Goal: Find specific page/section: Find specific page/section

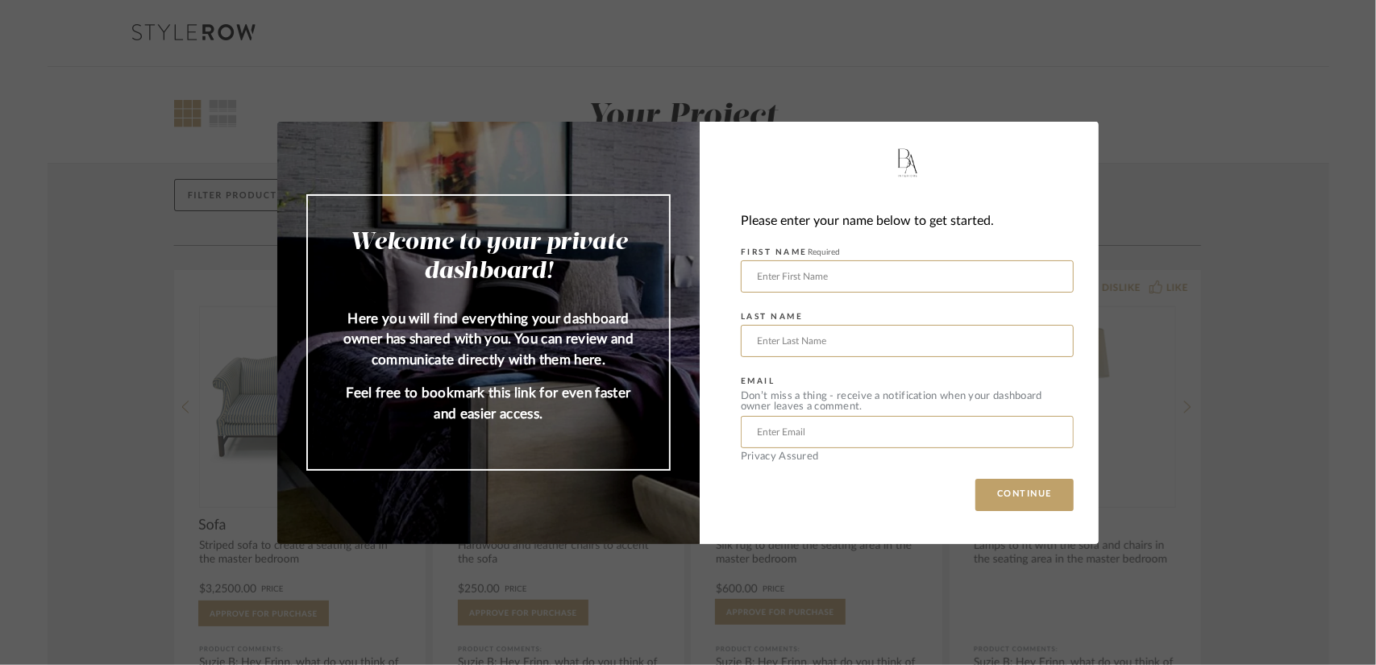
click at [1149, 162] on div "Welcome to your private dashboard! Here you will find everything your dashboard…" at bounding box center [688, 332] width 1376 height 665
click at [920, 268] on input "text" at bounding box center [907, 276] width 333 height 32
click at [785, 266] on input "text" at bounding box center [907, 276] width 333 height 32
click at [40, 295] on div "Welcome to your private dashboard! Here you will find everything your dashboard…" at bounding box center [688, 332] width 1376 height 665
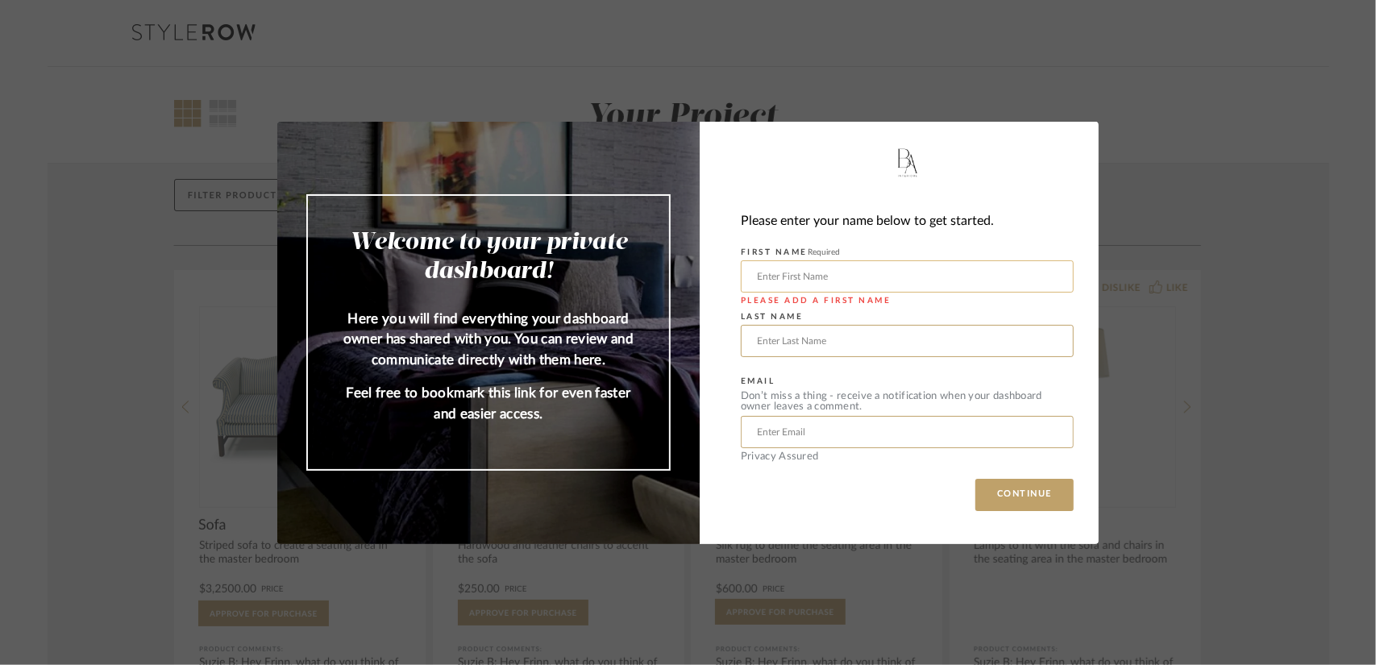
click at [786, 273] on input "text" at bounding box center [907, 276] width 333 height 32
type input "amy"
click at [807, 334] on input "text" at bounding box center [907, 341] width 333 height 32
type input "kellison"
click at [786, 431] on input "text" at bounding box center [907, 432] width 333 height 32
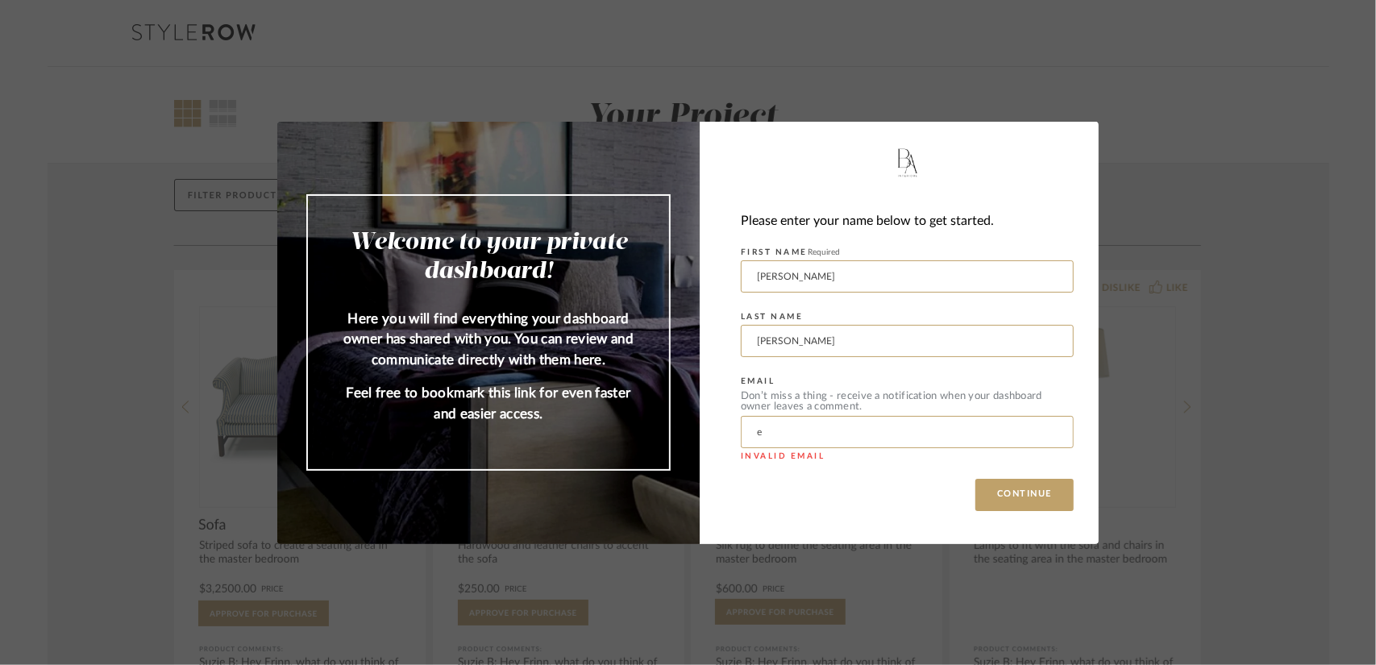
type input "ebajdpfl@gmail.com"
click at [1012, 494] on button "CONTINUE" at bounding box center [1024, 495] width 98 height 32
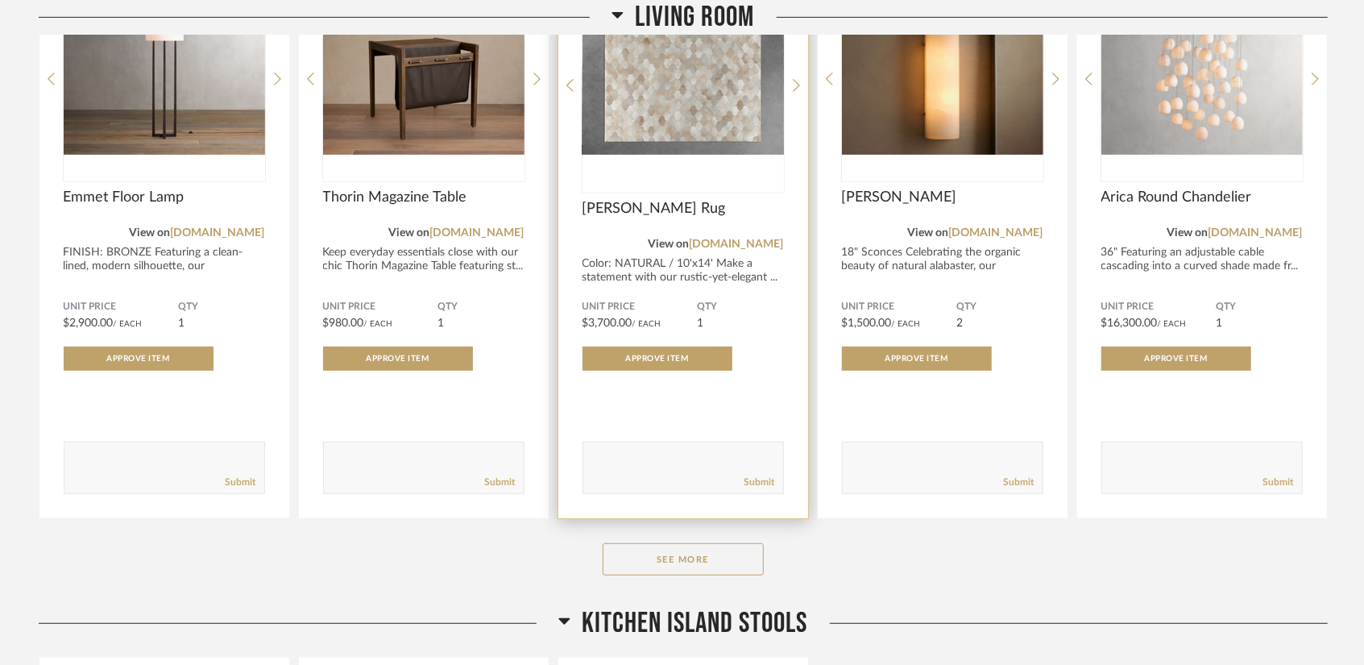
scroll to position [483, 0]
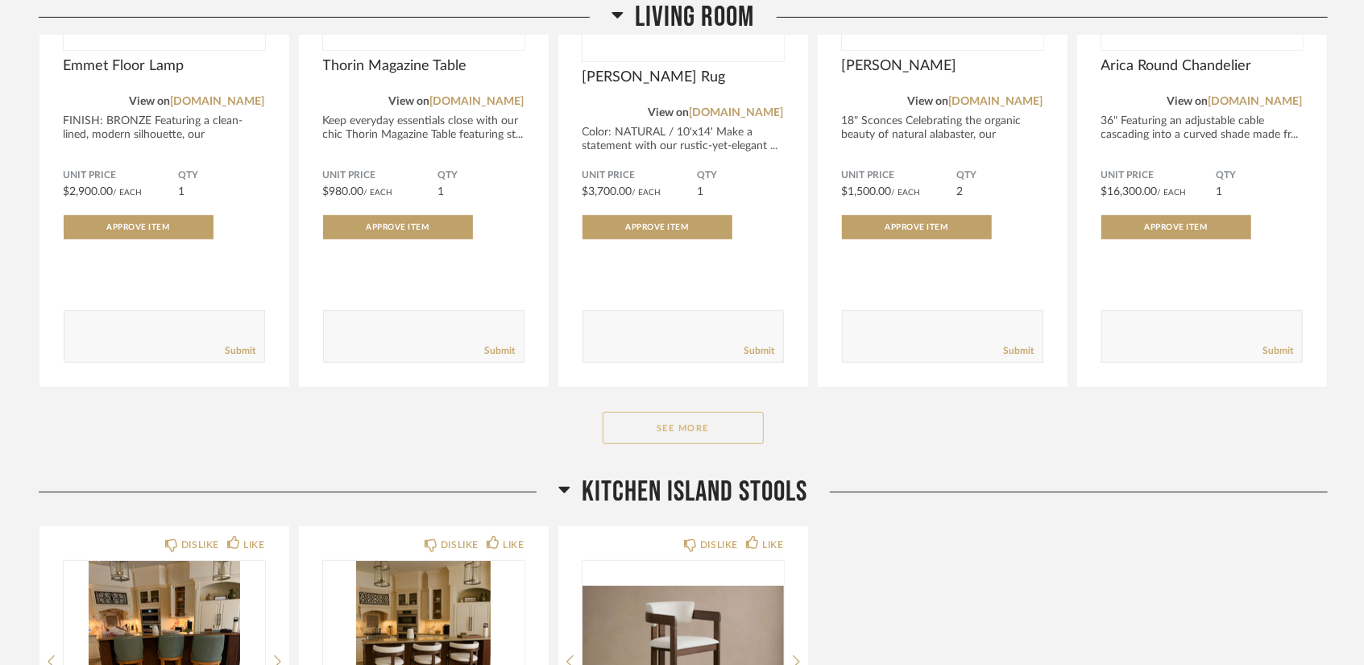
click at [669, 424] on button "See More" at bounding box center [683, 428] width 161 height 32
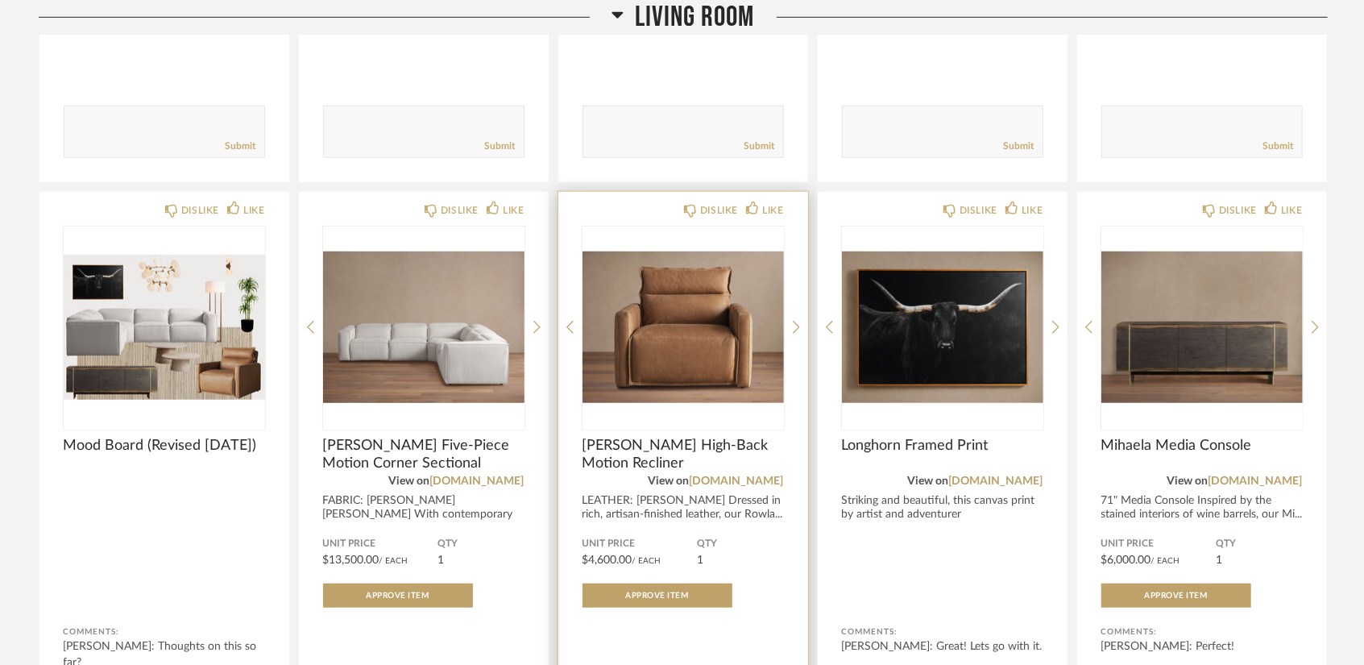
scroll to position [806, 0]
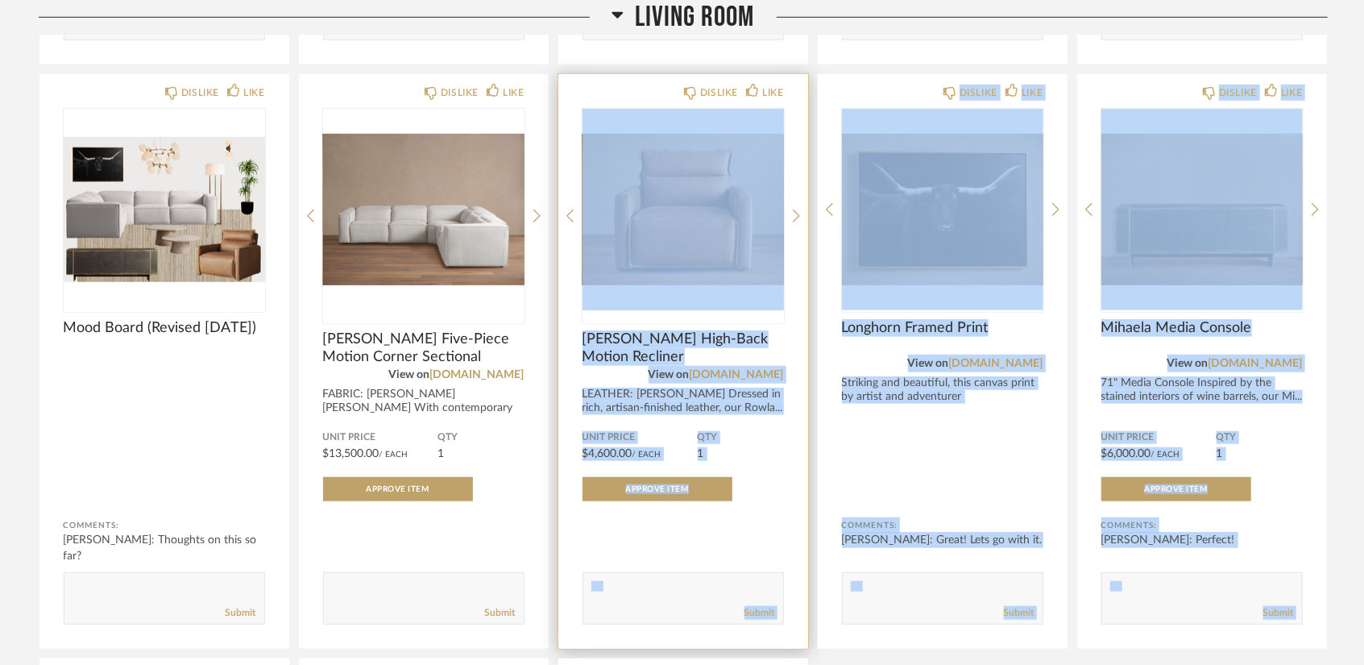
drag, startPoint x: 600, startPoint y: 135, endPoint x: 635, endPoint y: 183, distance: 58.8
click at [637, 186] on div "DISLIKE LIKE Rowland Leather High-Back Motion Recliner View on arhaus.com LEATH…" at bounding box center [683, 361] width 250 height 575
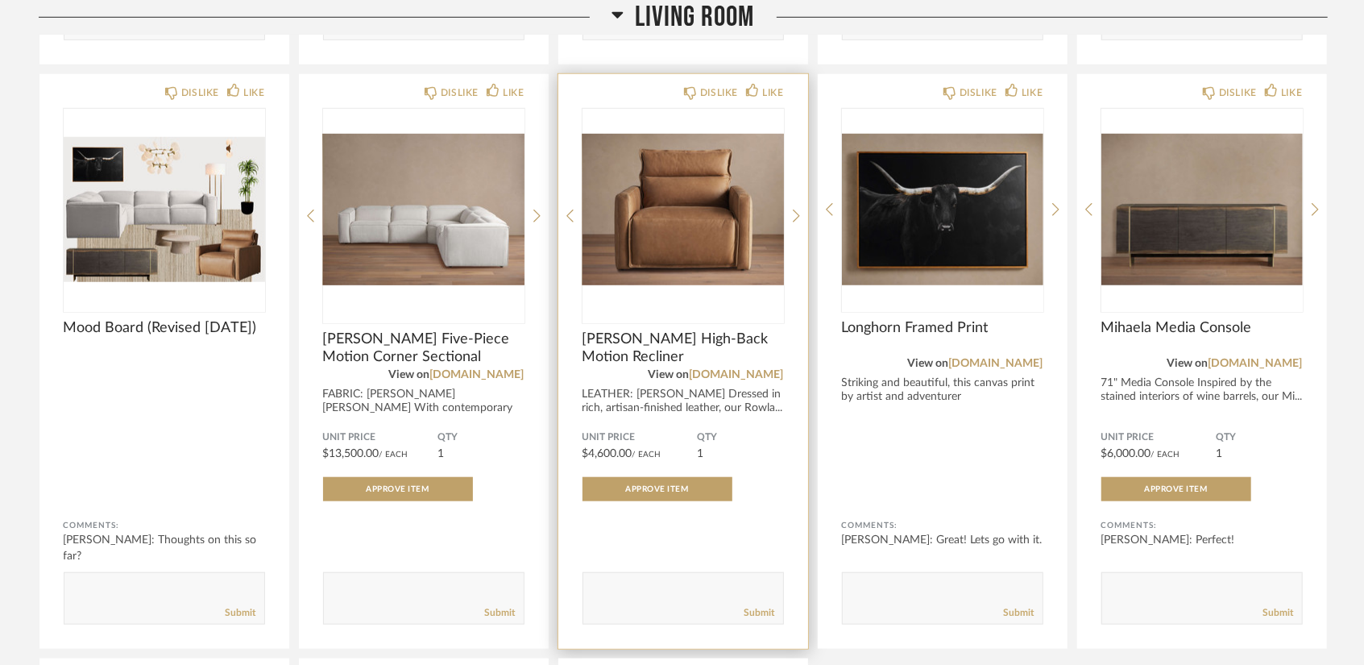
click at [575, 104] on div "DISLIKE LIKE Rowland Leather High-Back Motion Recliner View on arhaus.com LEATH…" at bounding box center [683, 361] width 250 height 575
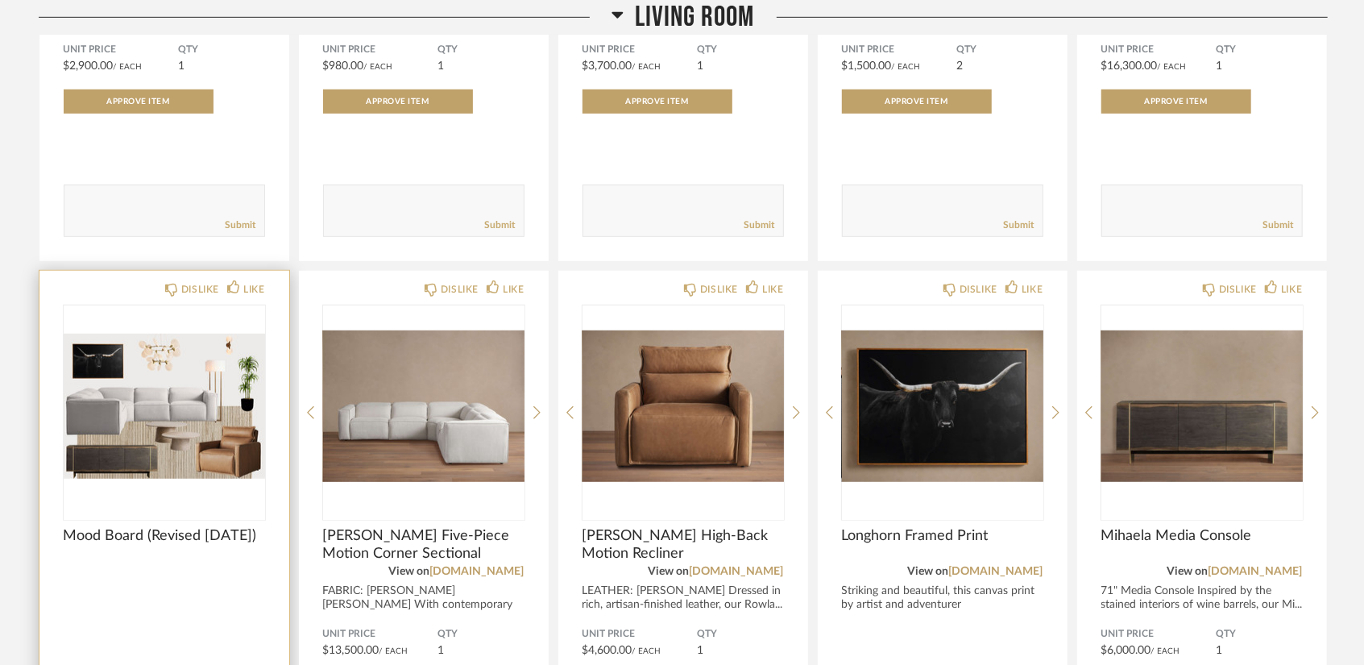
scroll to position [645, 0]
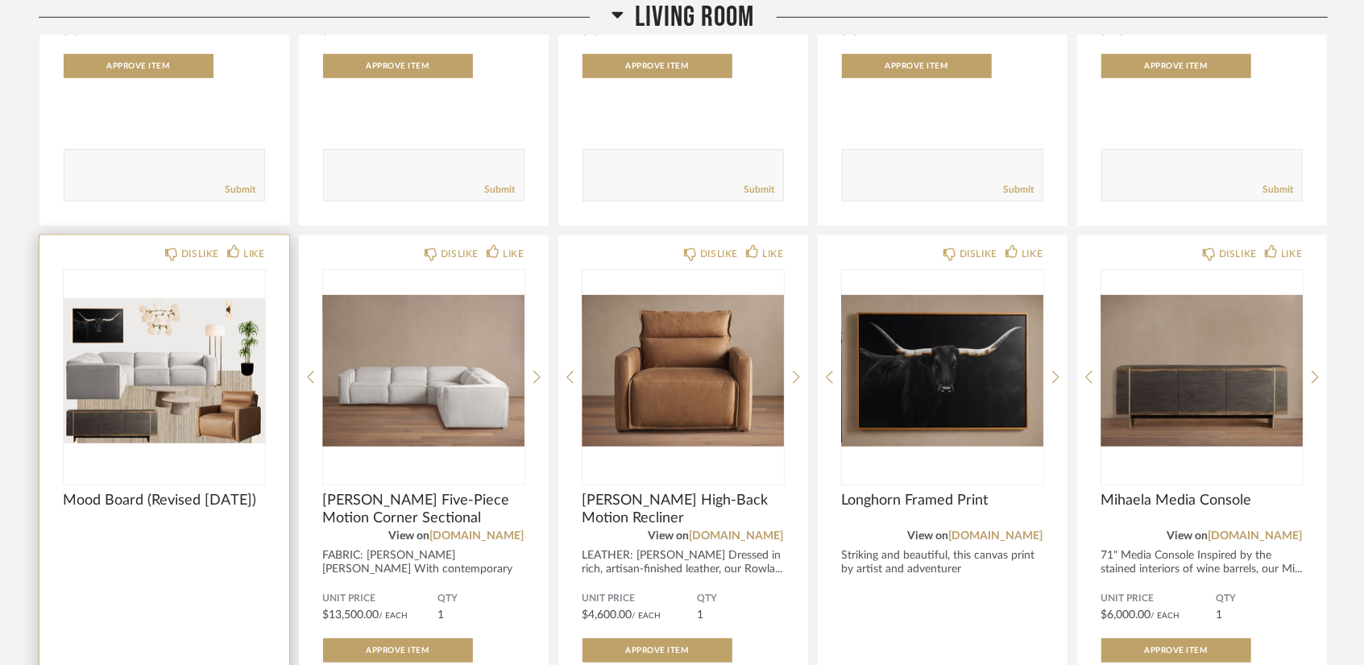
click at [173, 380] on img "0" at bounding box center [164, 370] width 201 height 201
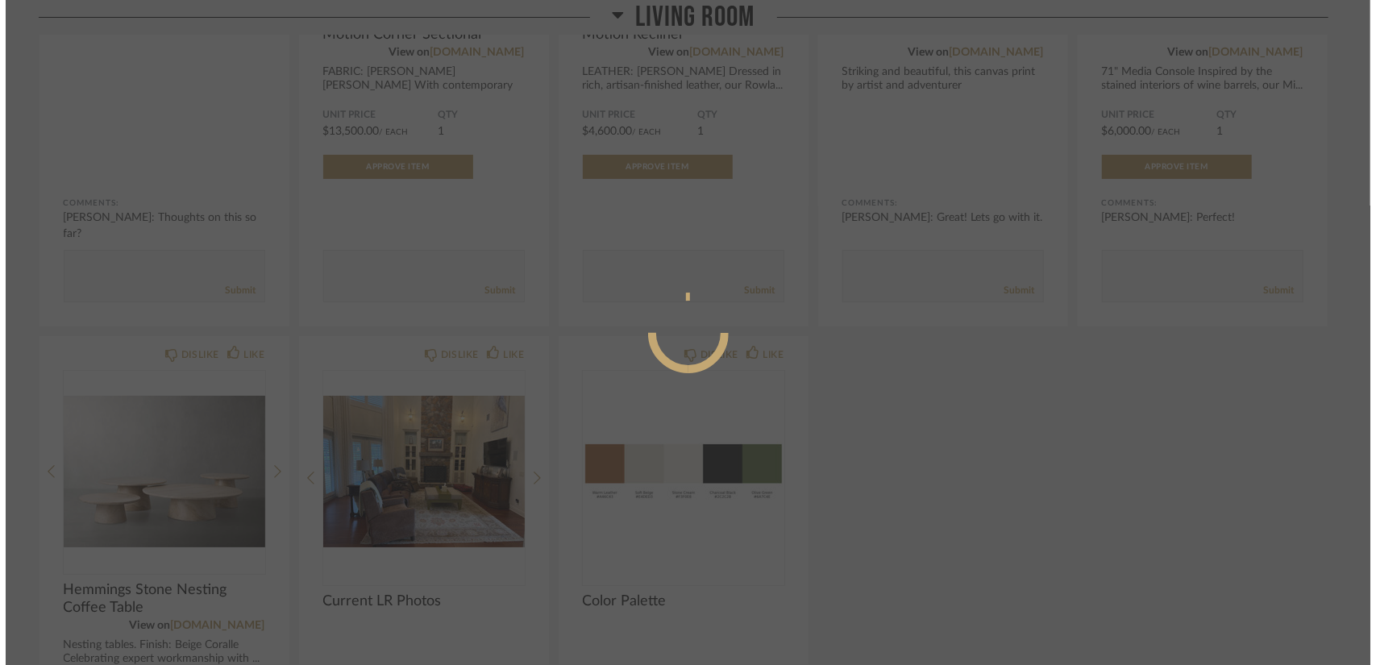
scroll to position [0, 0]
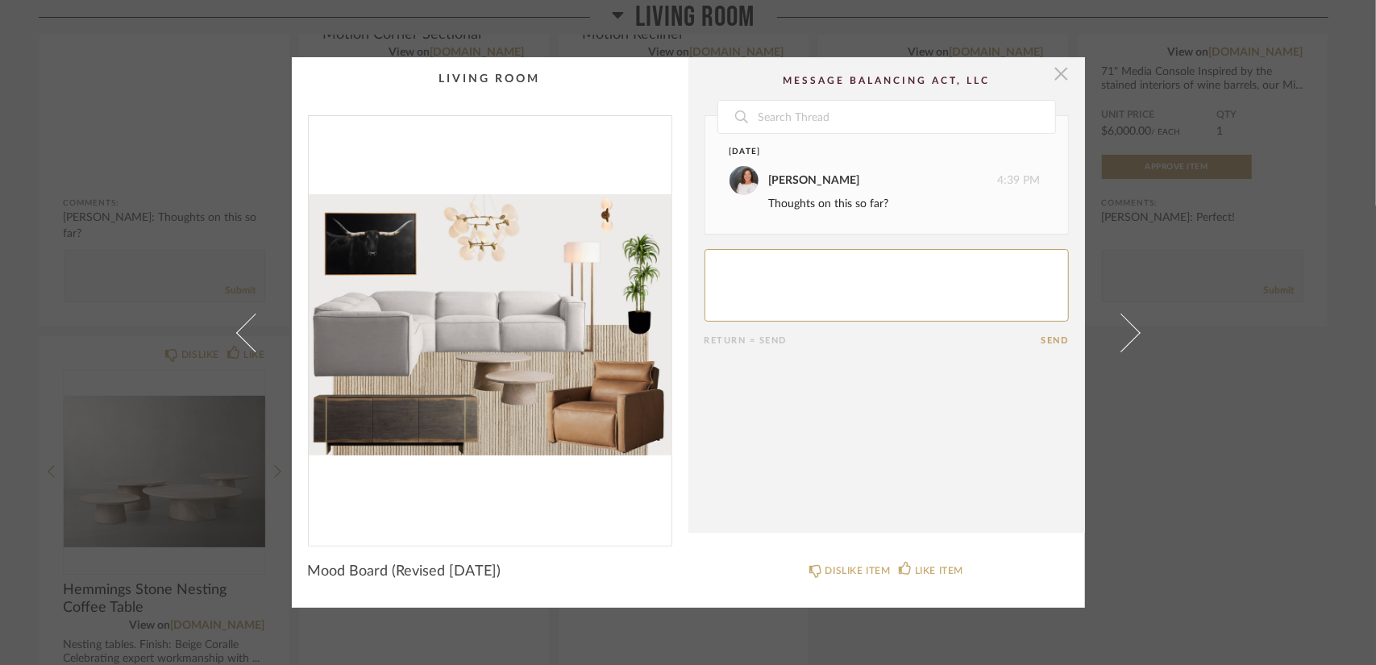
click at [1053, 75] on span "button" at bounding box center [1061, 73] width 32 height 32
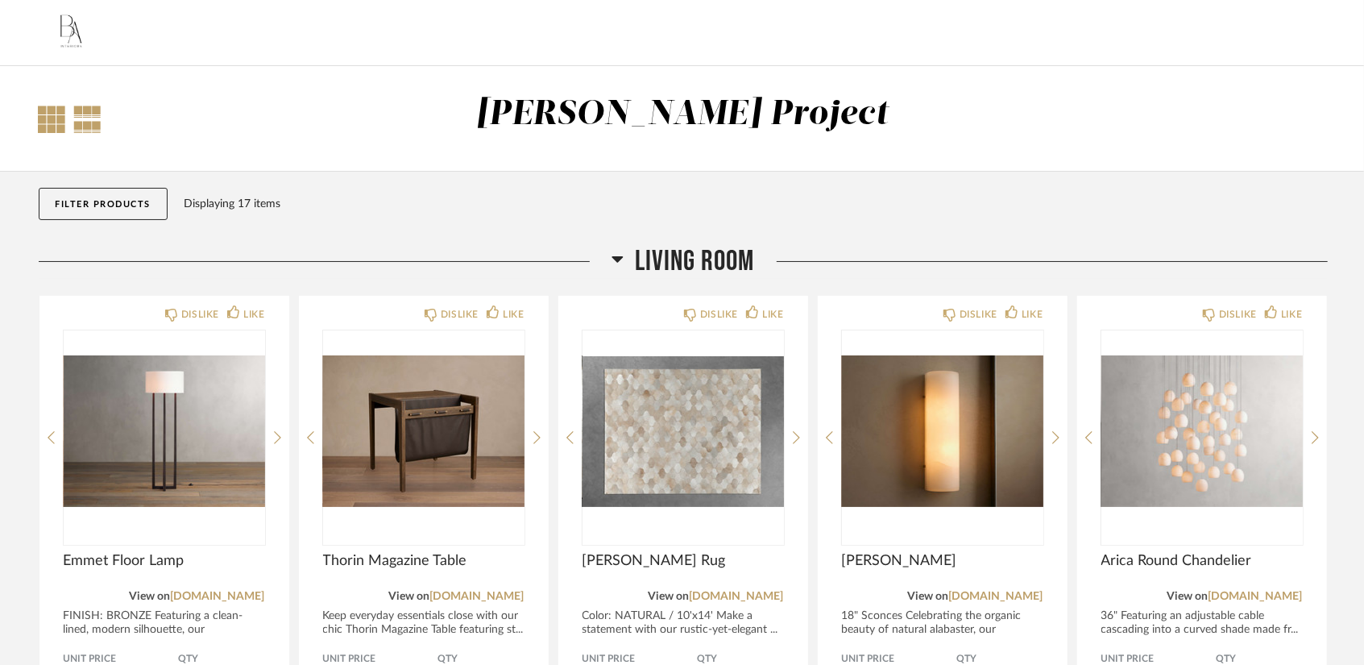
click at [61, 122] on div at bounding box center [52, 119] width 27 height 27
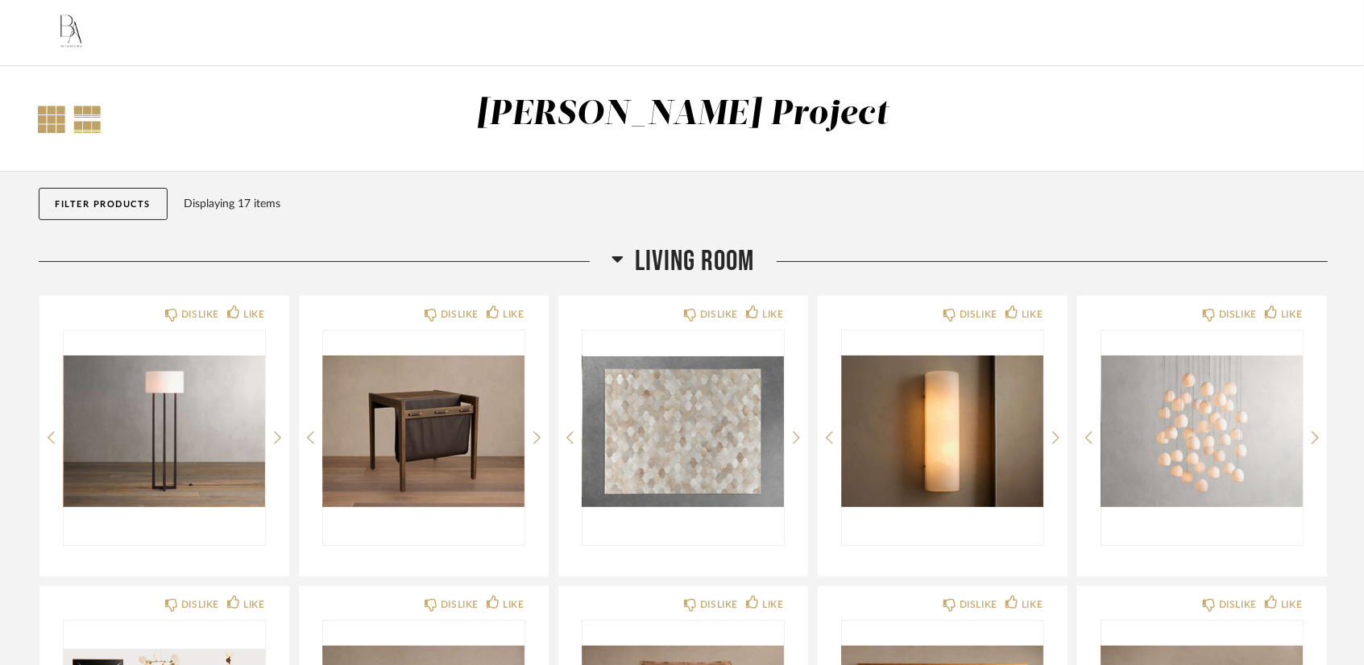
click at [85, 116] on div at bounding box center [88, 119] width 28 height 27
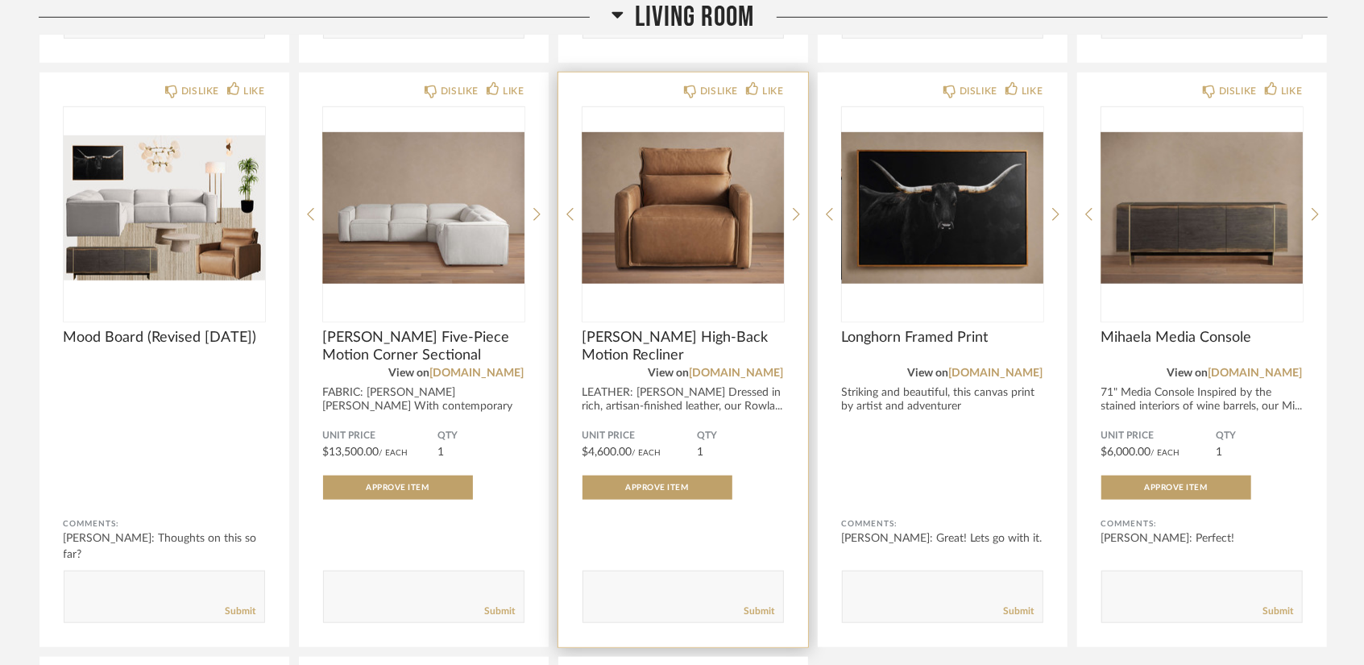
scroll to position [1210, 0]
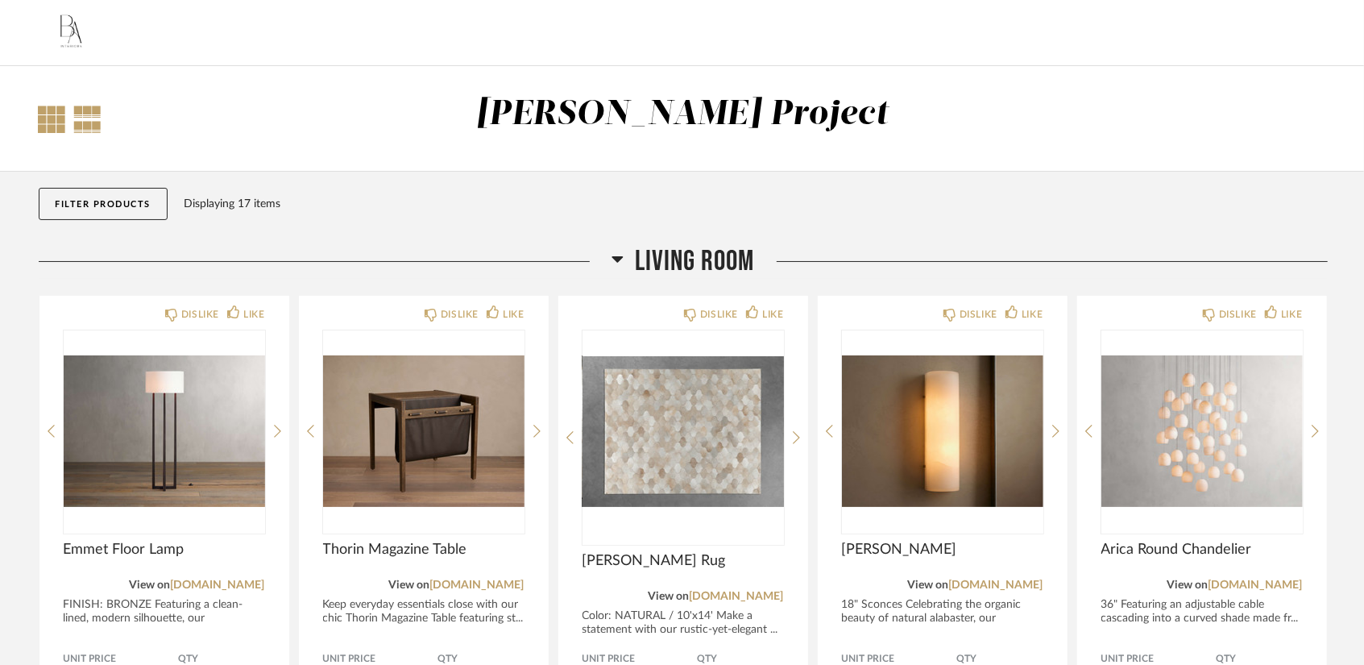
click at [44, 122] on div at bounding box center [52, 119] width 27 height 27
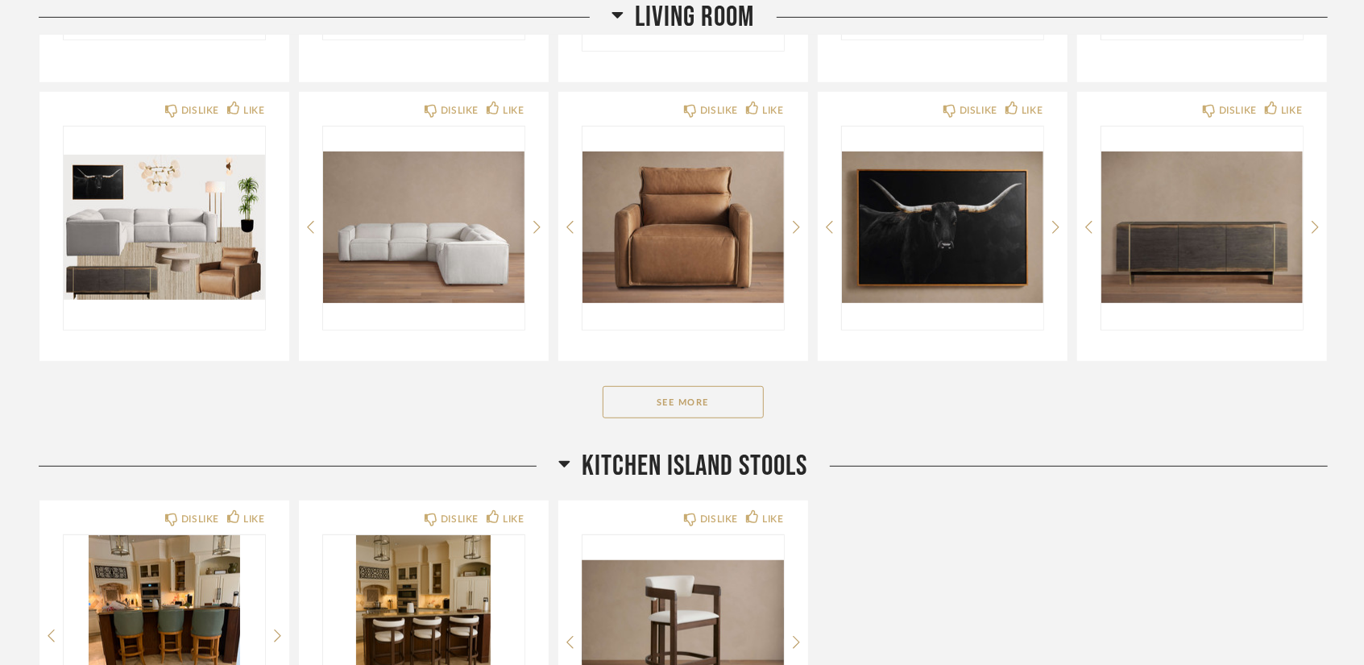
scroll to position [403, 0]
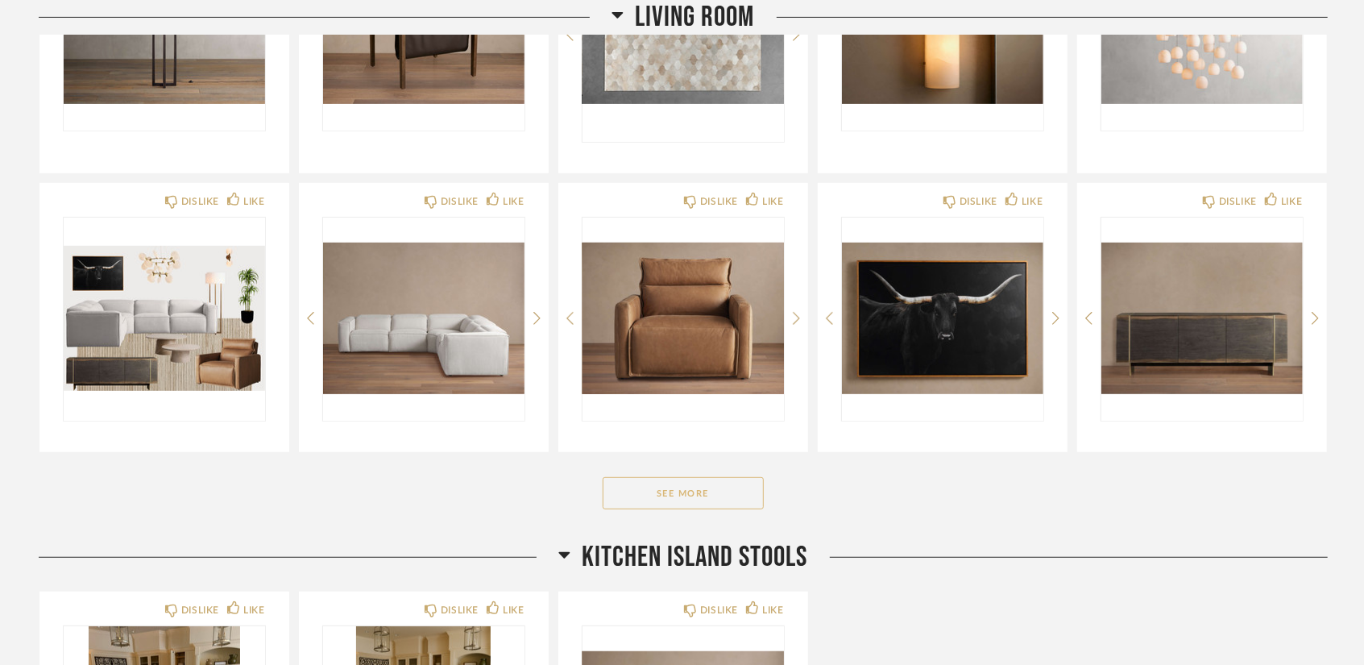
click at [687, 502] on button "See More" at bounding box center [683, 493] width 161 height 32
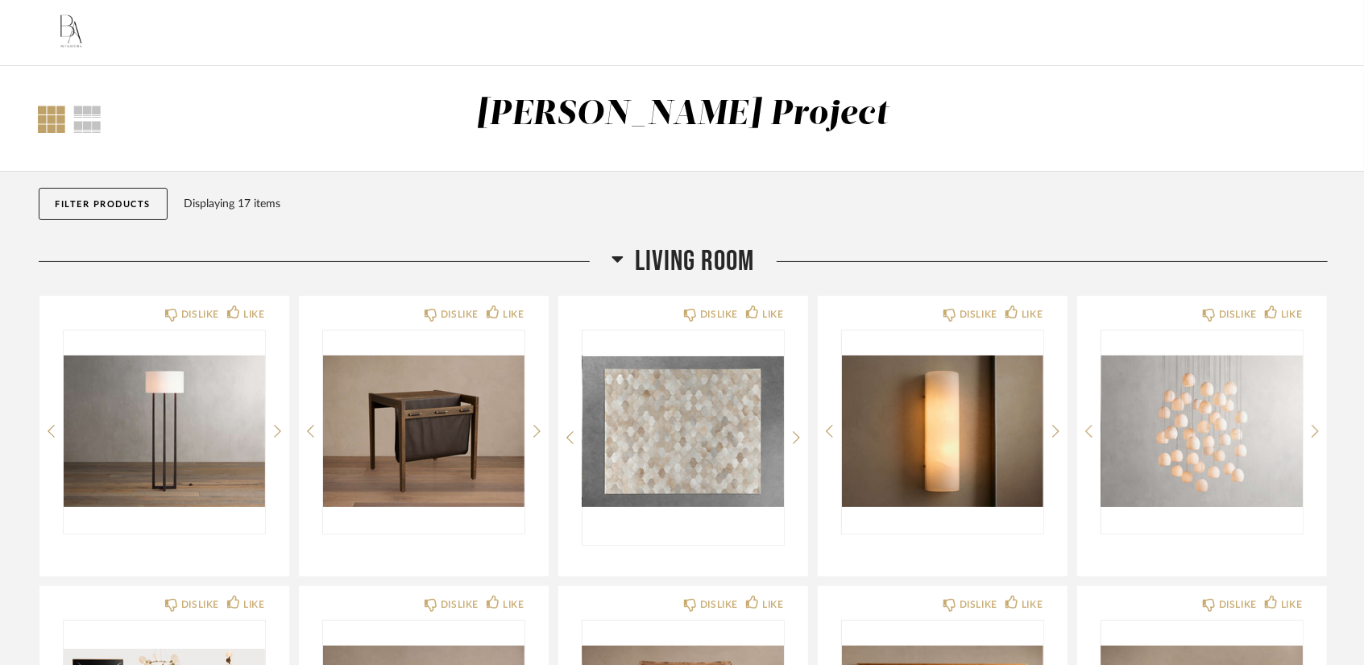
scroll to position [322, 0]
